Goal: Task Accomplishment & Management: Complete application form

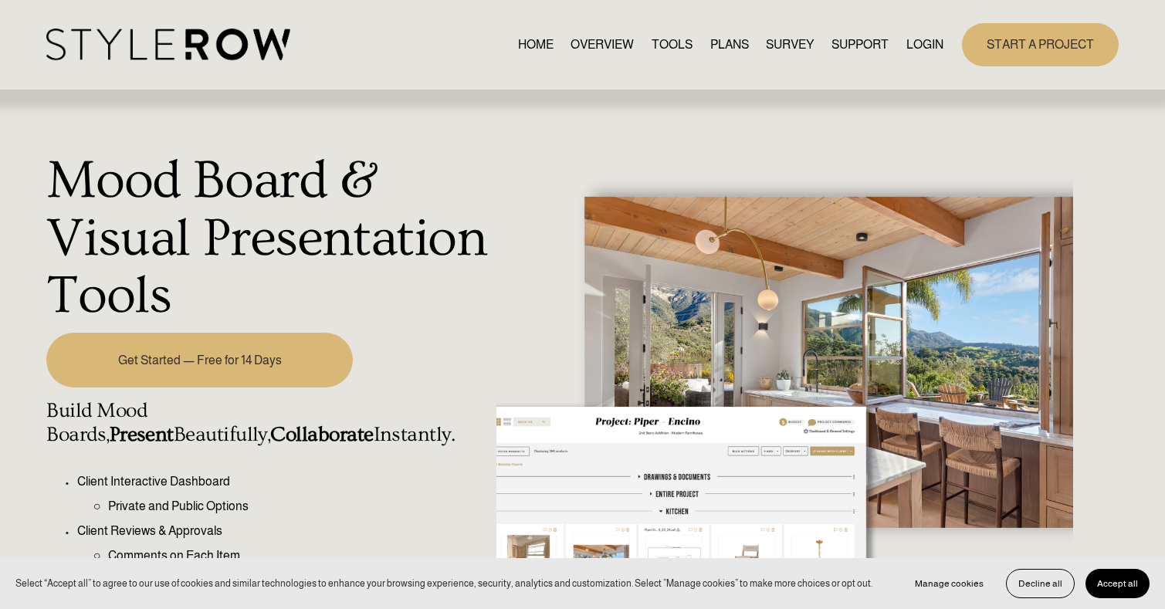
click at [596, 38] on link "OVERVIEW" at bounding box center [601, 44] width 63 height 21
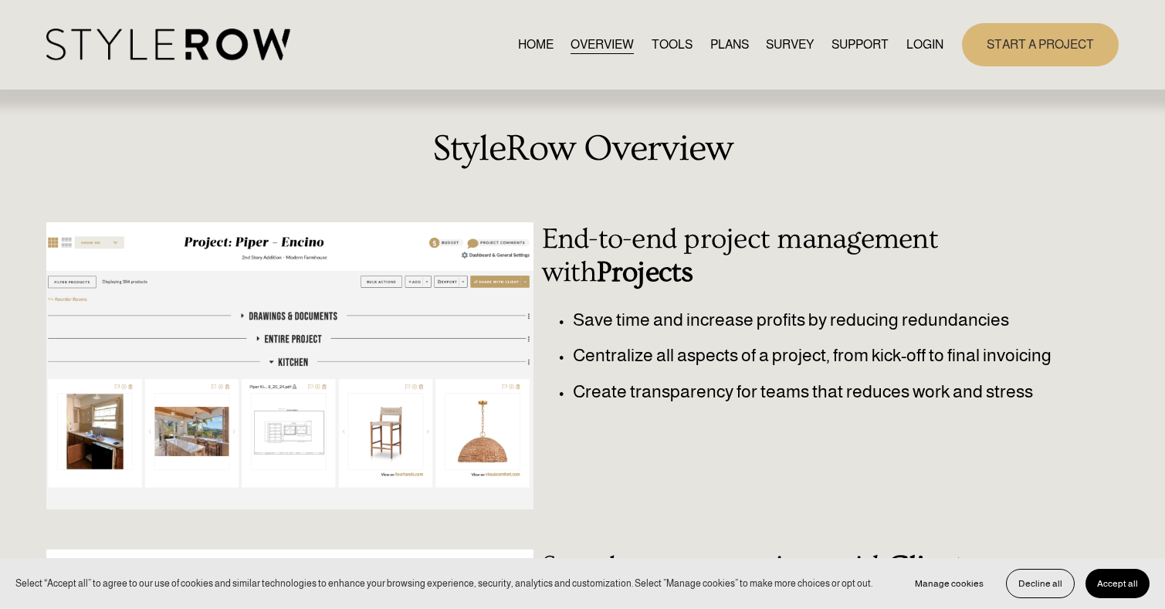
click at [667, 45] on link "TOOLS" at bounding box center [671, 44] width 41 height 21
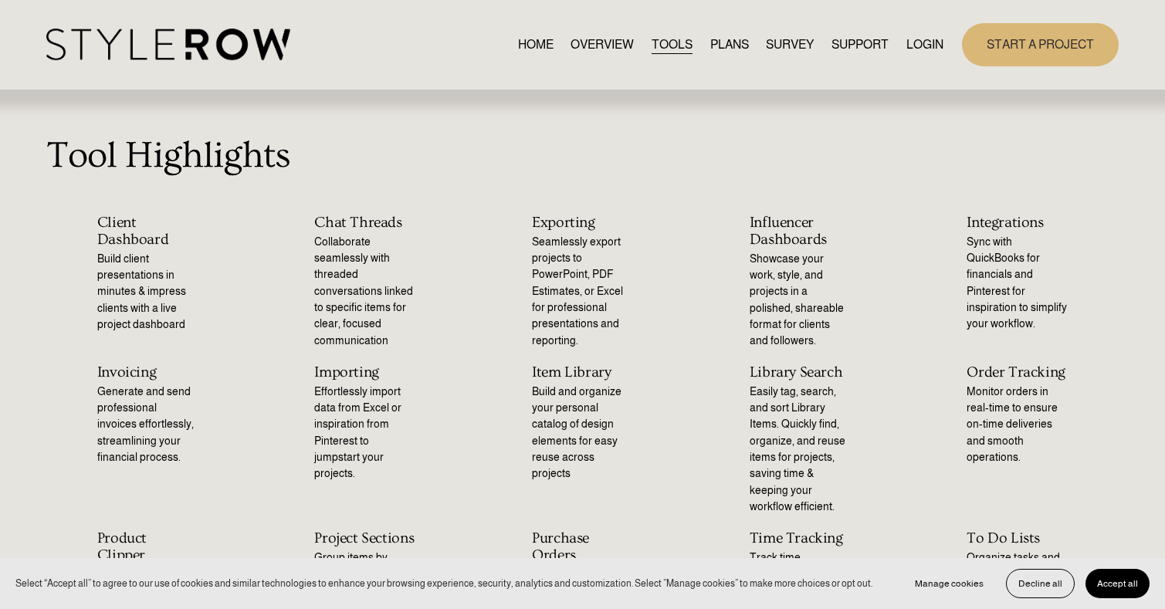
click at [728, 43] on link "PLANS" at bounding box center [729, 44] width 39 height 21
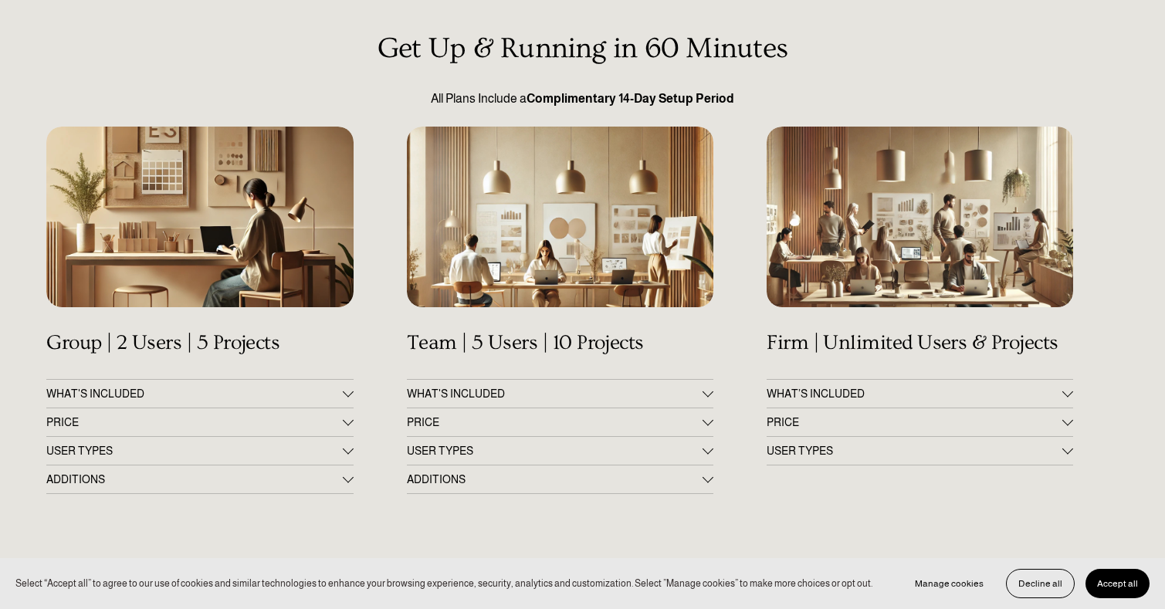
scroll to position [135, 0]
click at [346, 393] on div at bounding box center [347, 390] width 11 height 11
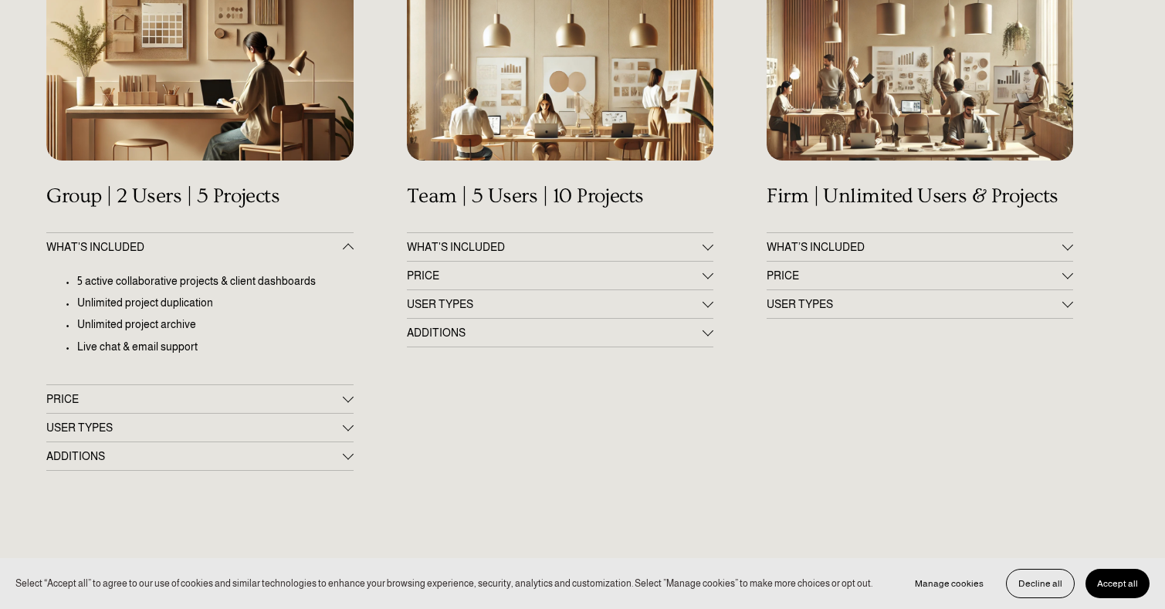
scroll to position [307, 0]
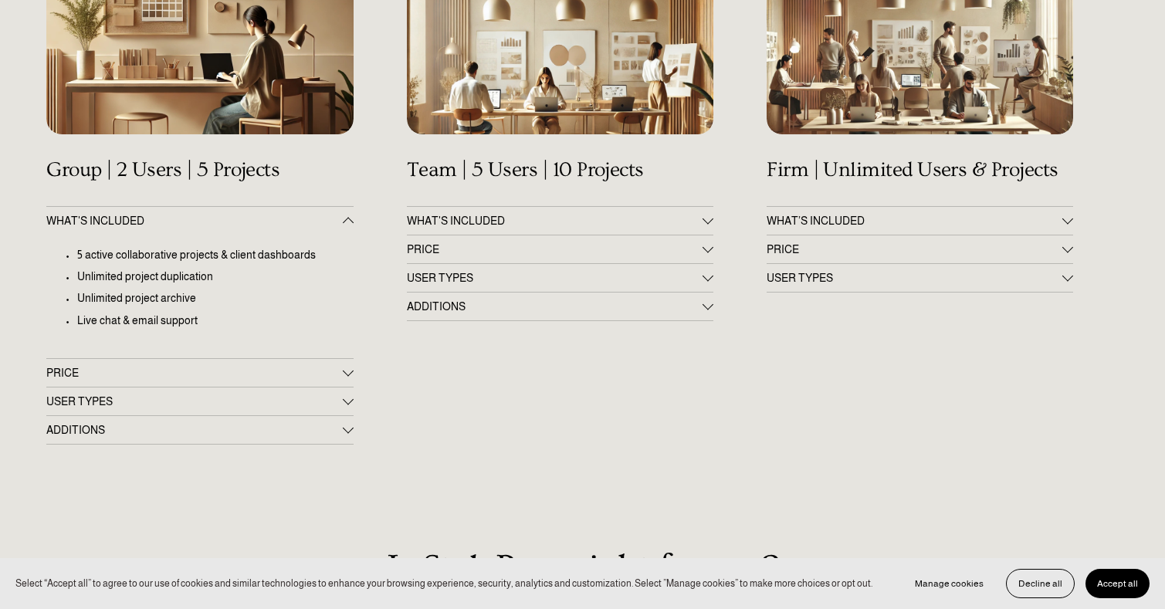
click at [341, 370] on span "PRICE" at bounding box center [194, 373] width 296 height 12
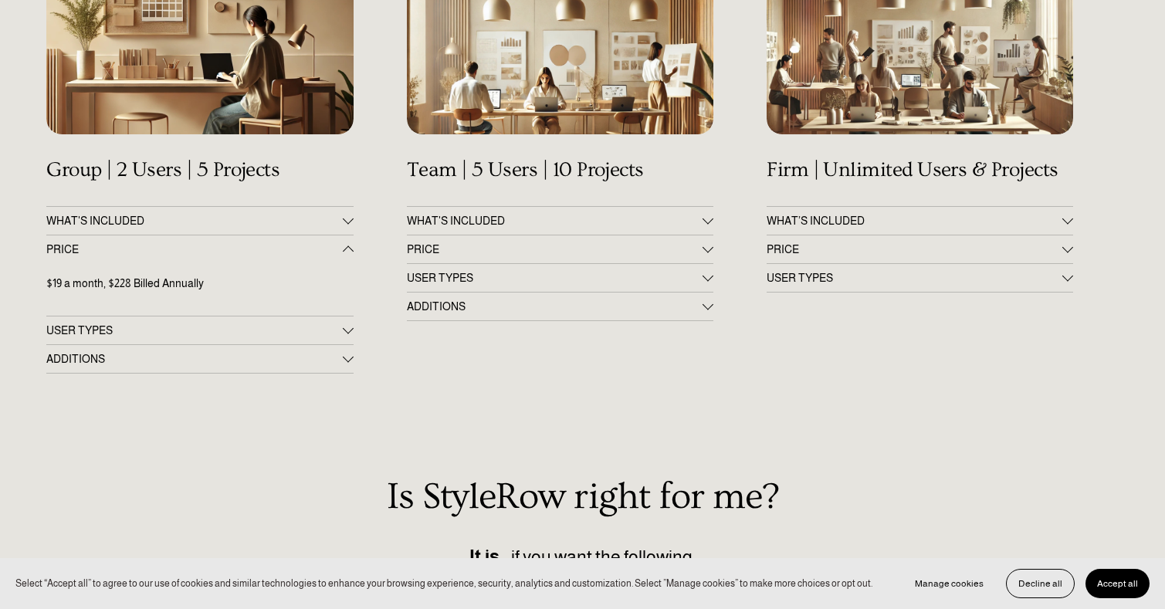
click at [352, 325] on div at bounding box center [348, 330] width 11 height 11
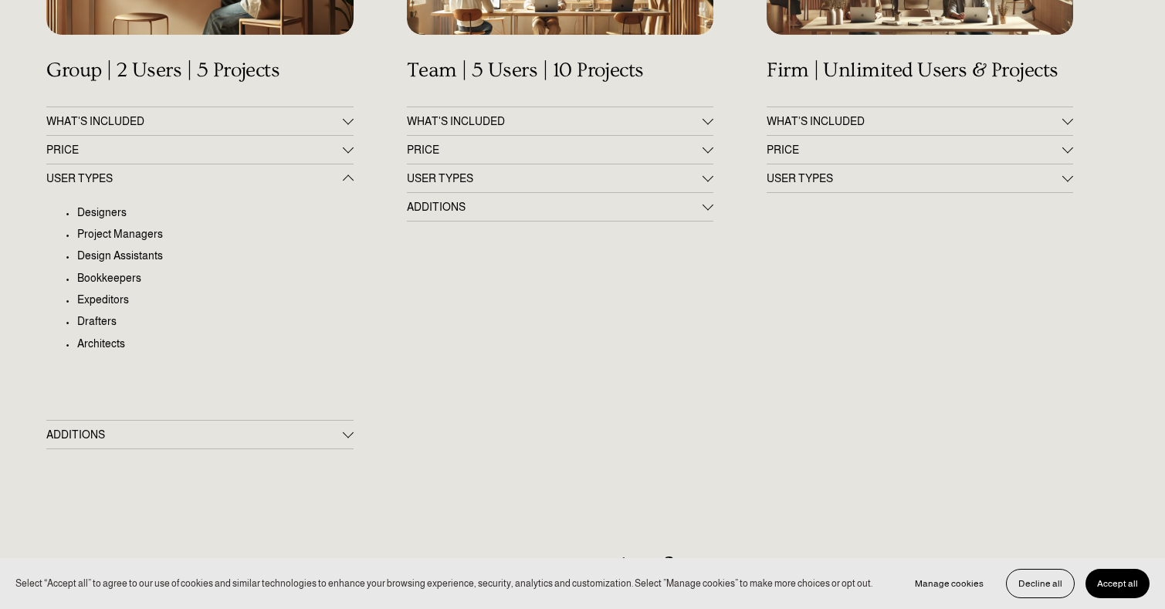
scroll to position [426, 0]
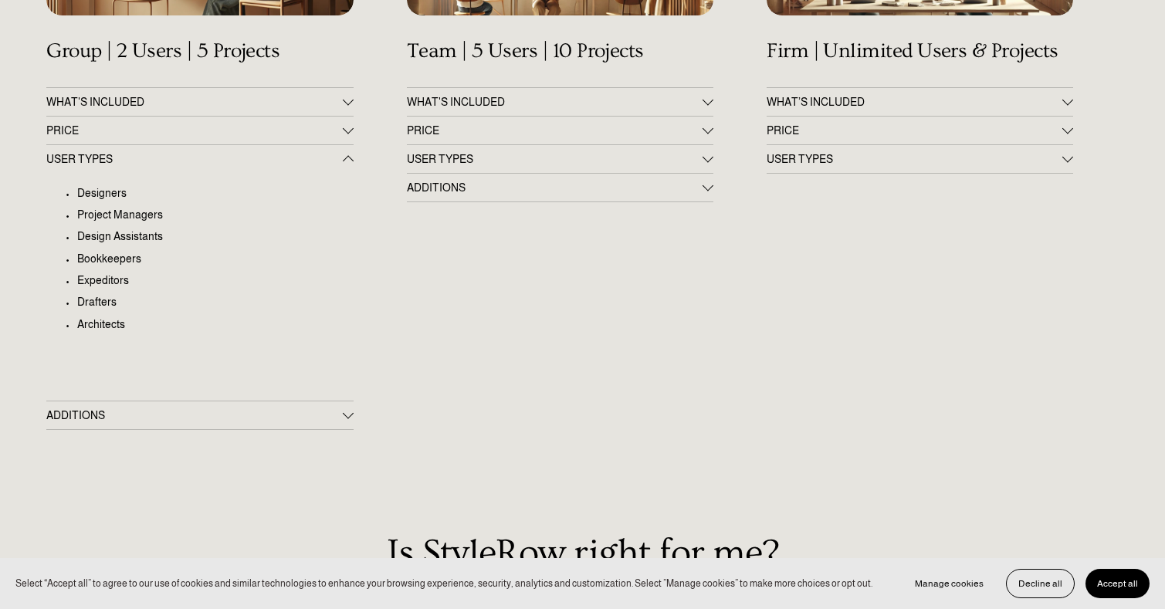
click at [346, 409] on div at bounding box center [347, 413] width 11 height 11
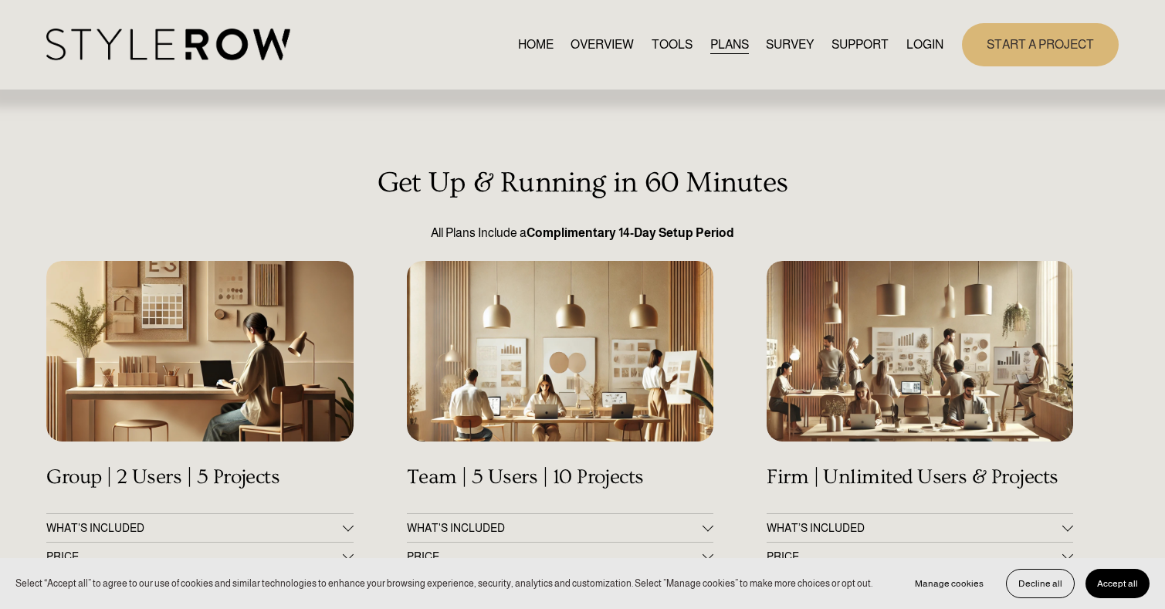
scroll to position [0, 0]
click at [1054, 42] on link "START A PROJECT" at bounding box center [1040, 44] width 157 height 42
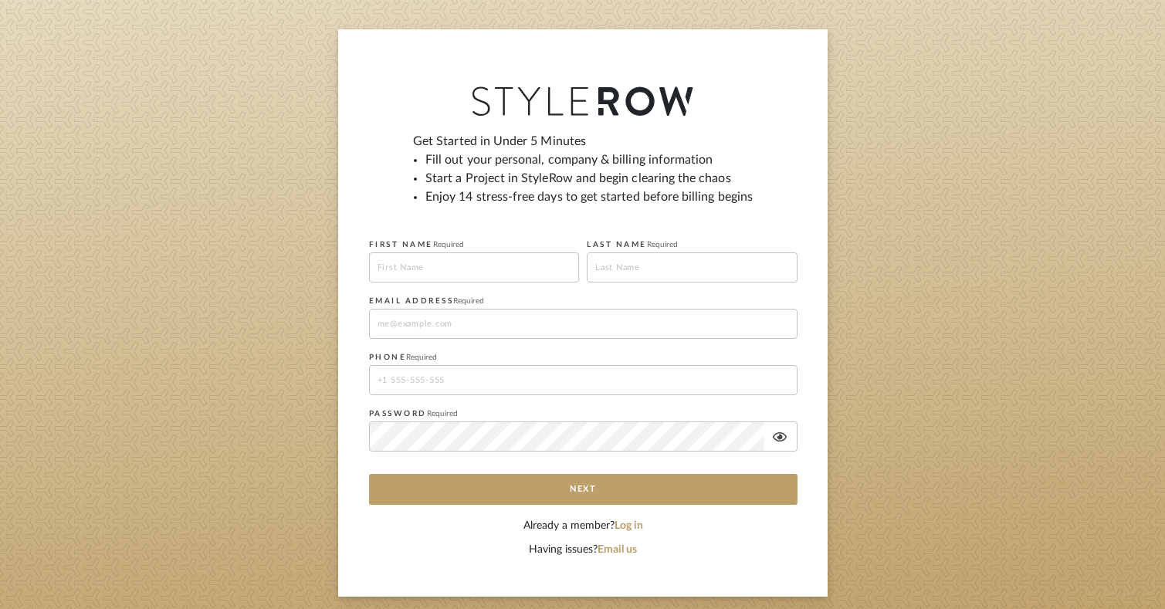
scroll to position [87, 0]
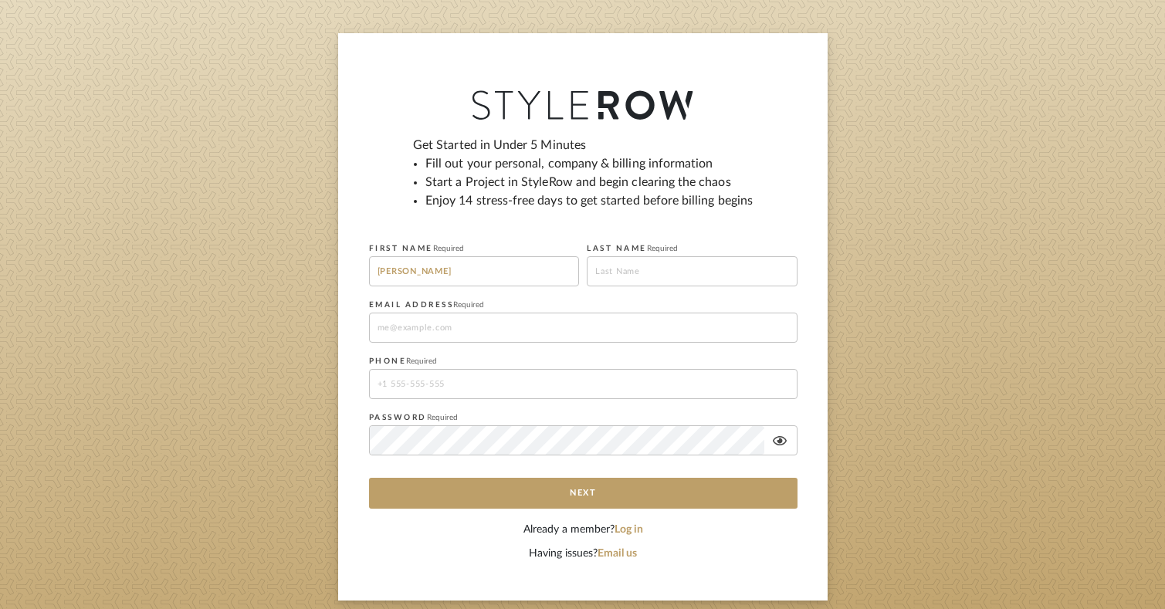
type input "[PERSON_NAME]"
type input "[EMAIL_ADDRESS][DOMAIN_NAME]"
type input "[PHONE_NUMBER]"
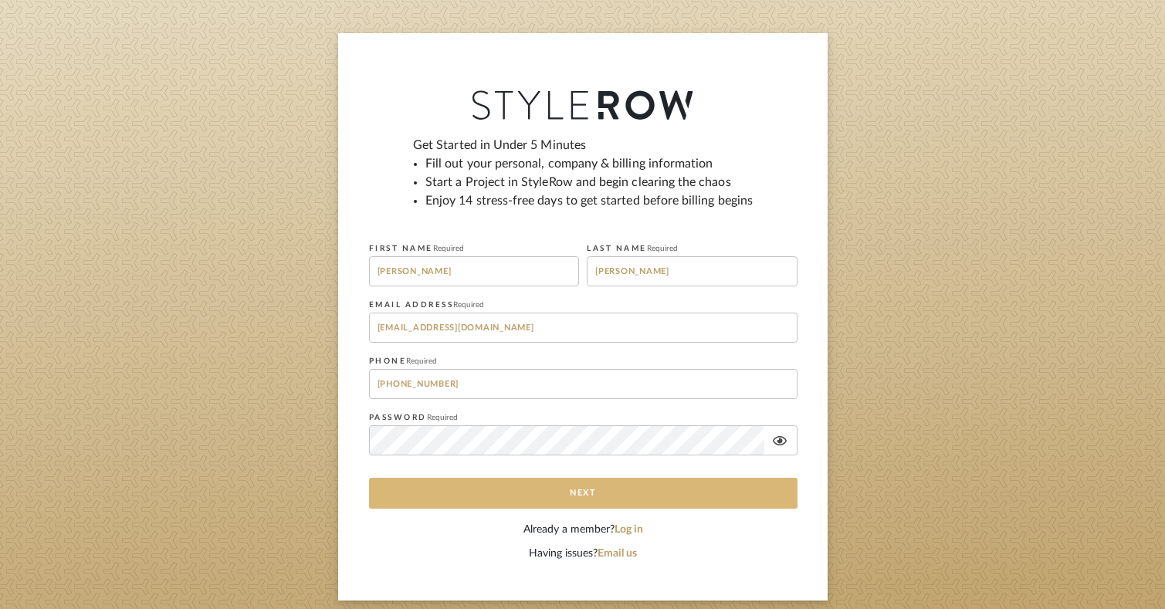
click at [568, 499] on button "Next" at bounding box center [583, 493] width 428 height 31
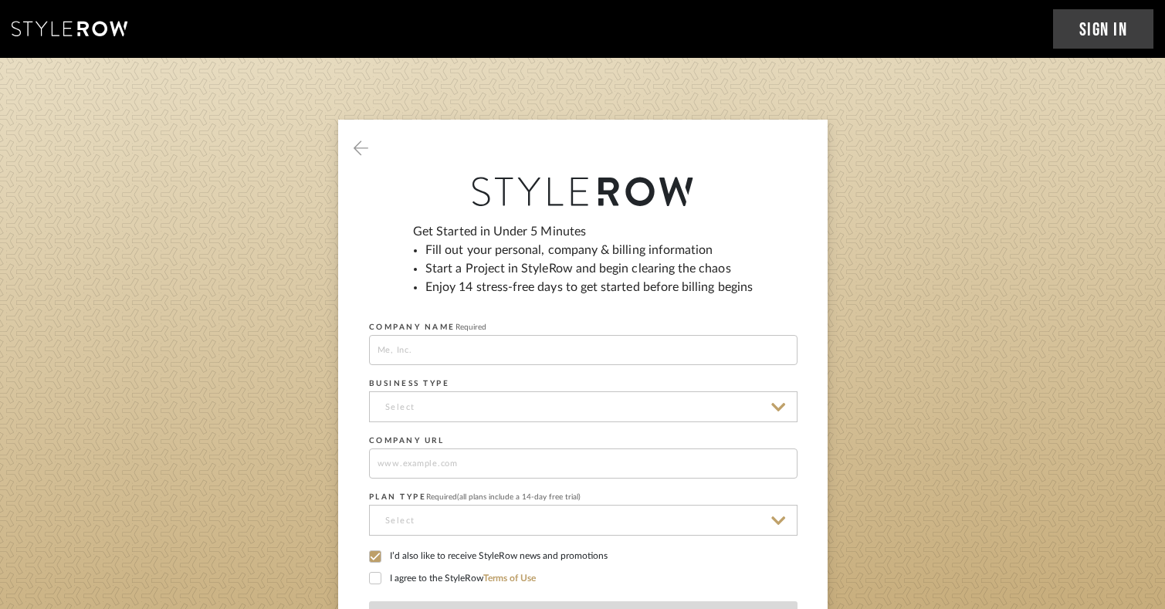
scroll to position [0, 0]
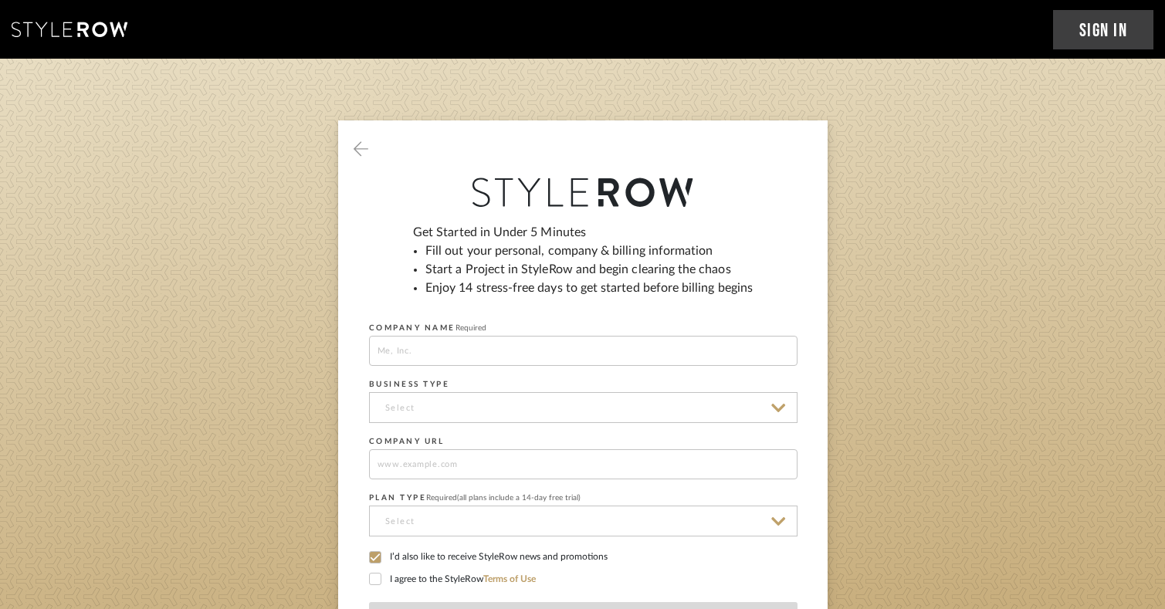
click at [375, 557] on icon at bounding box center [375, 557] width 10 height 8
click at [374, 579] on icon at bounding box center [375, 578] width 11 height 11
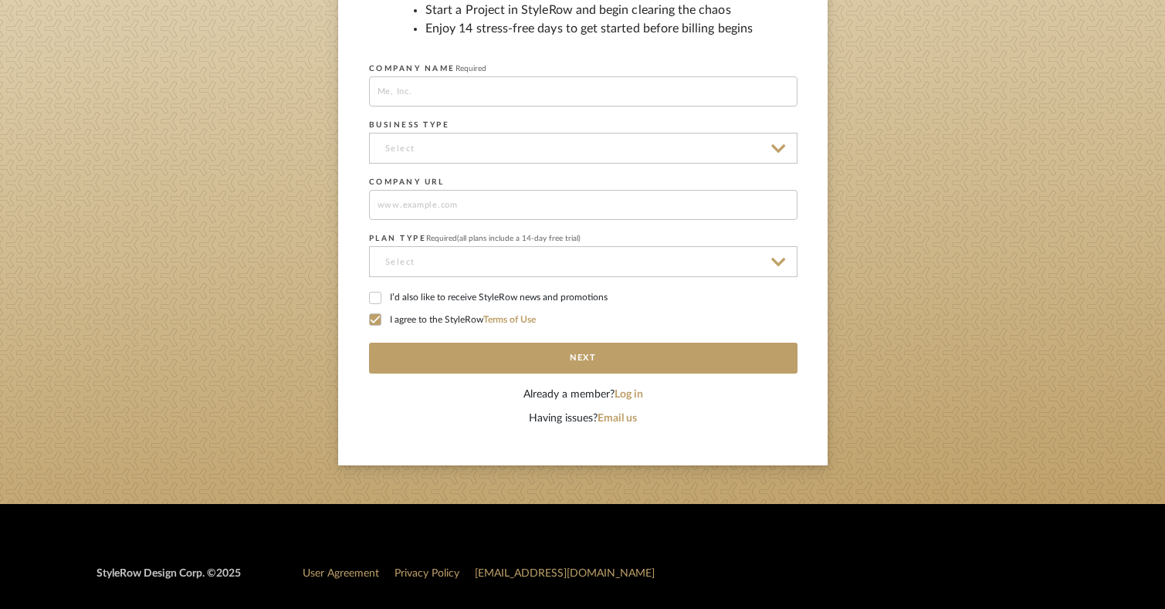
scroll to position [269, 0]
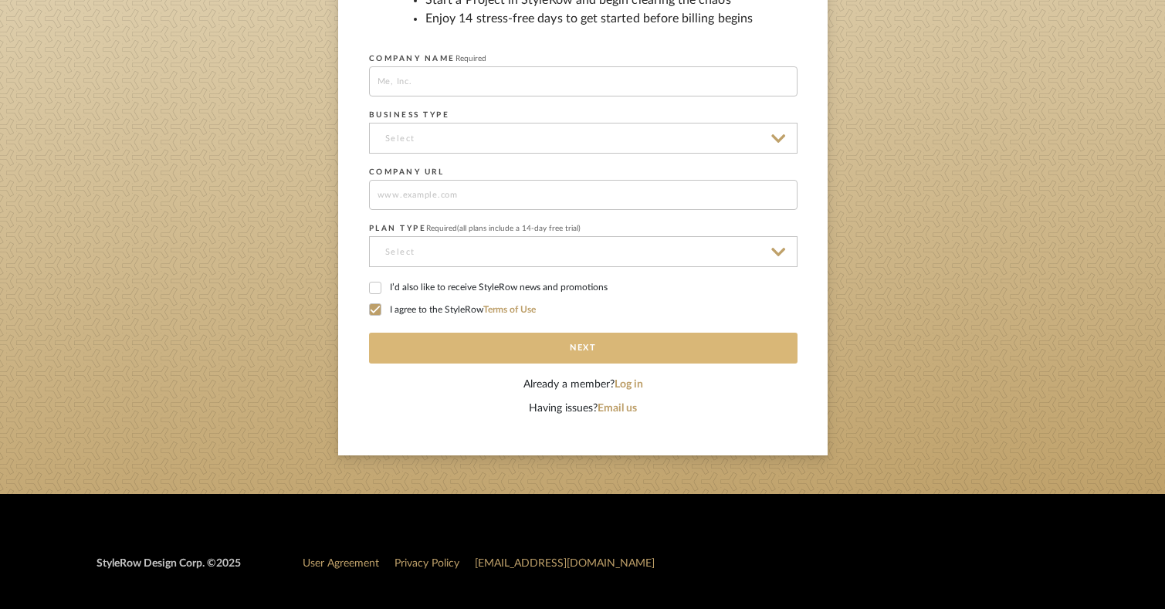
click at [601, 346] on button "Next" at bounding box center [583, 348] width 428 height 31
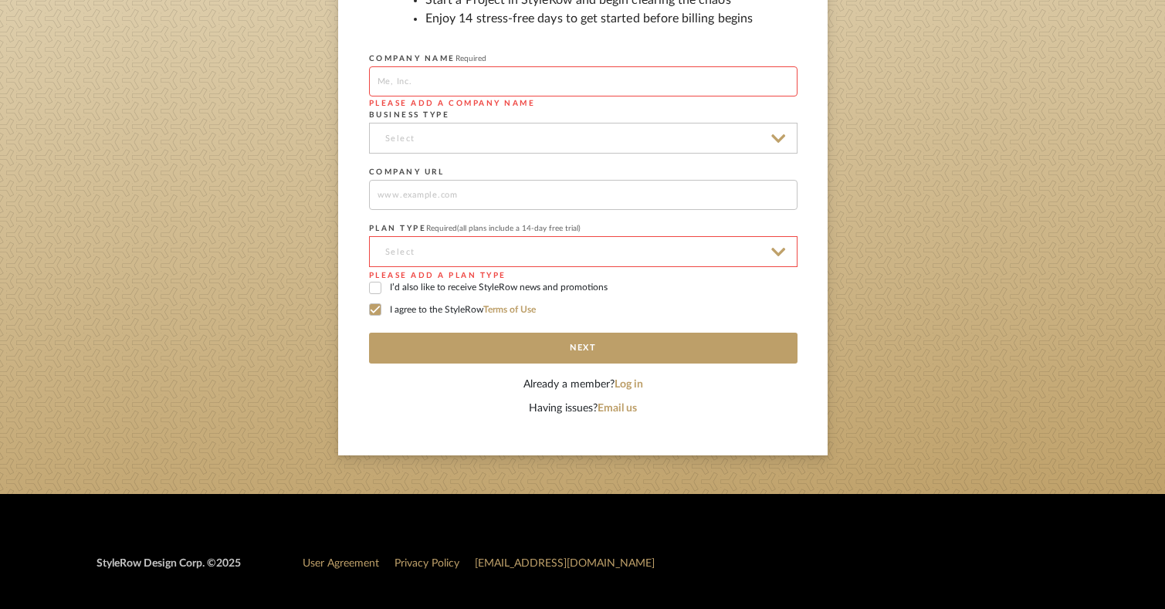
click at [405, 81] on input at bounding box center [583, 81] width 428 height 30
type input "Last [PERSON_NAME]"
click at [778, 134] on input at bounding box center [583, 138] width 428 height 31
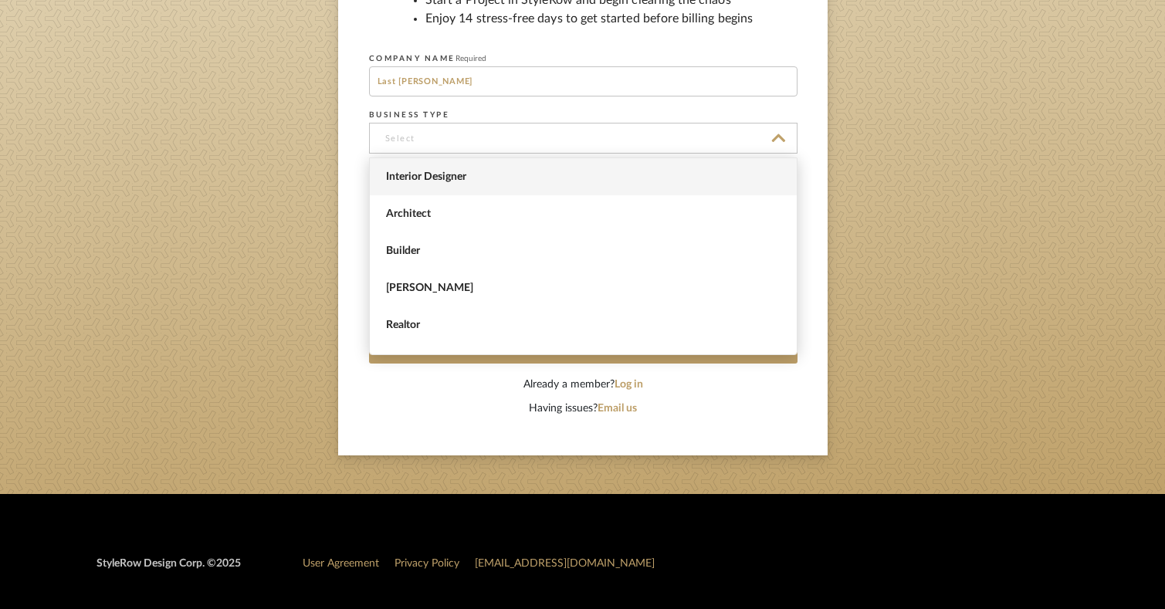
click at [632, 184] on span "Interior Designer" at bounding box center [583, 176] width 427 height 37
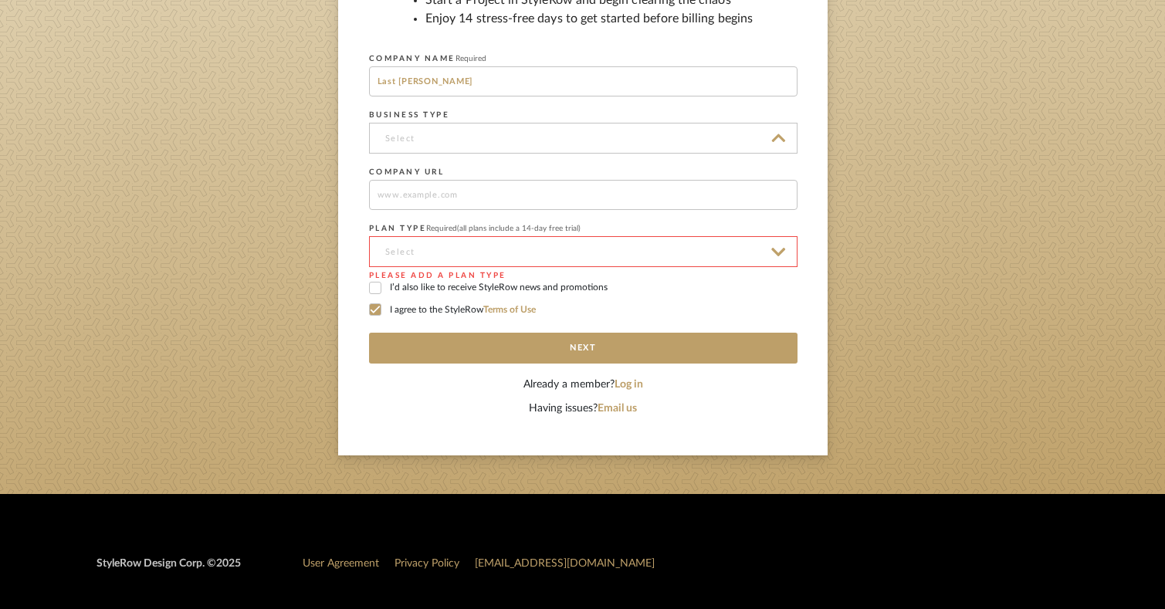
type input "Interior Designer"
click at [774, 252] on input at bounding box center [583, 251] width 428 height 31
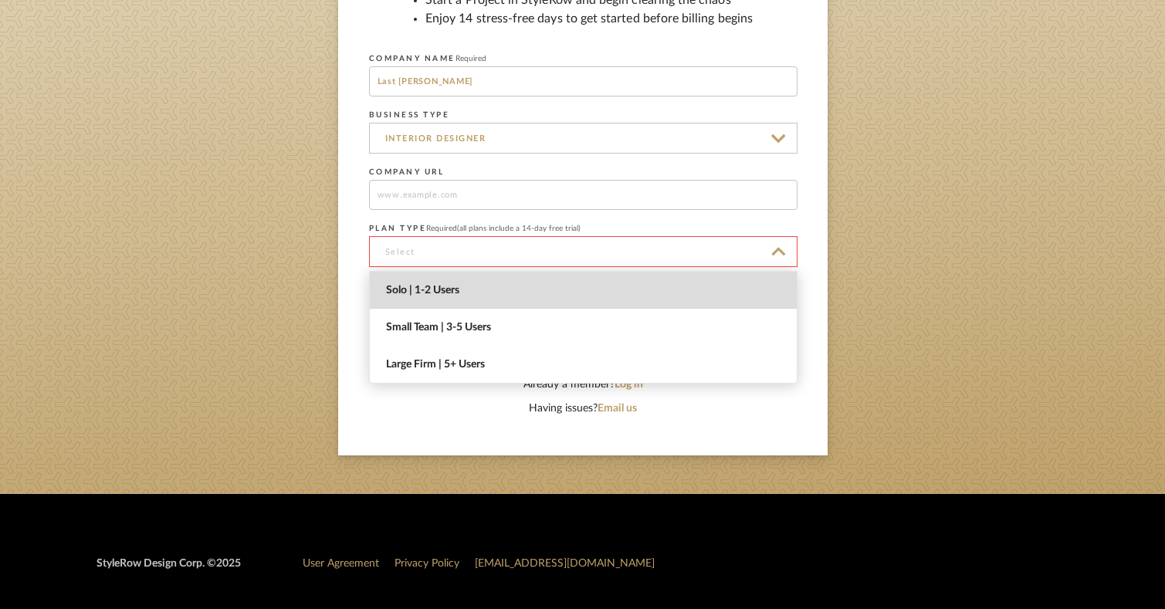
click at [641, 301] on span "Solo | 1-2 Users" at bounding box center [583, 290] width 427 height 37
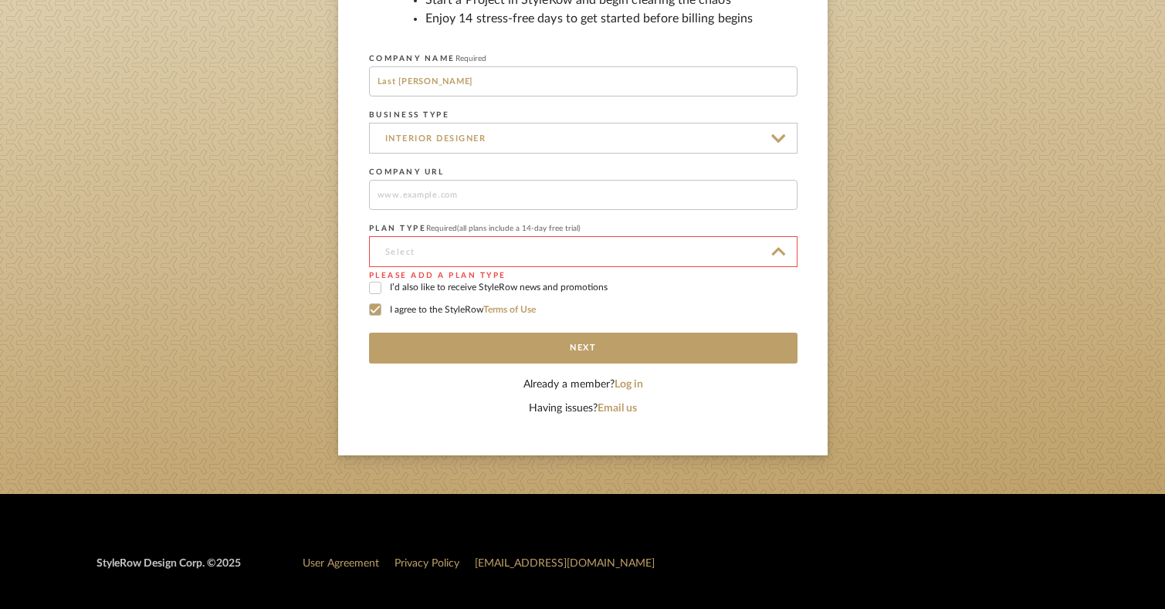
type input "Solo | 1-2 Users"
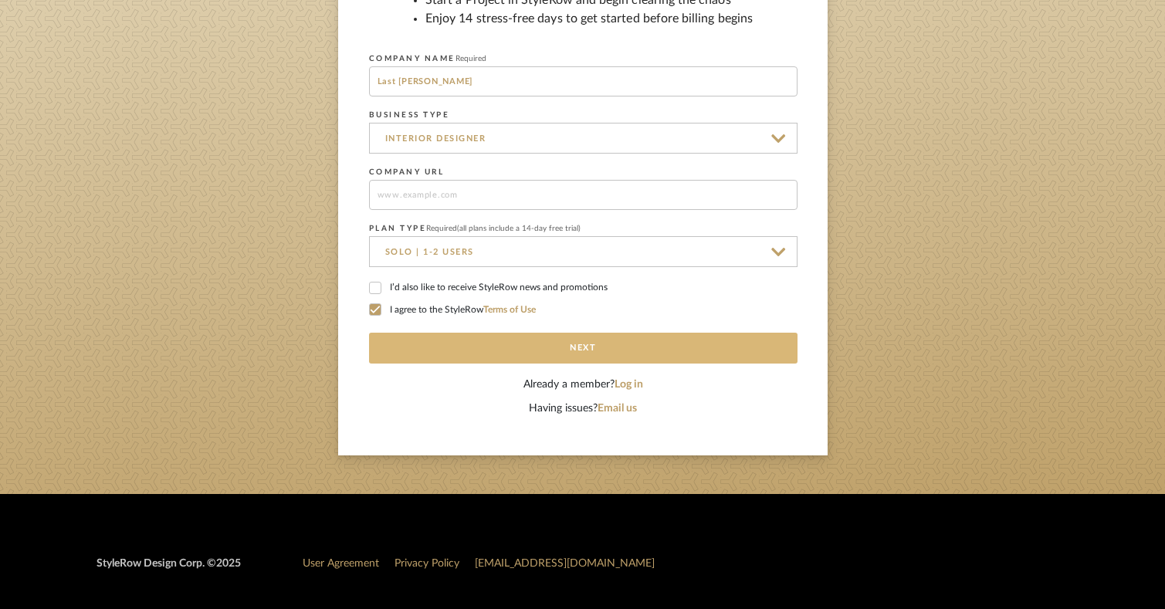
click at [604, 346] on button "Next" at bounding box center [583, 348] width 428 height 31
